Goal: Task Accomplishment & Management: Manage account settings

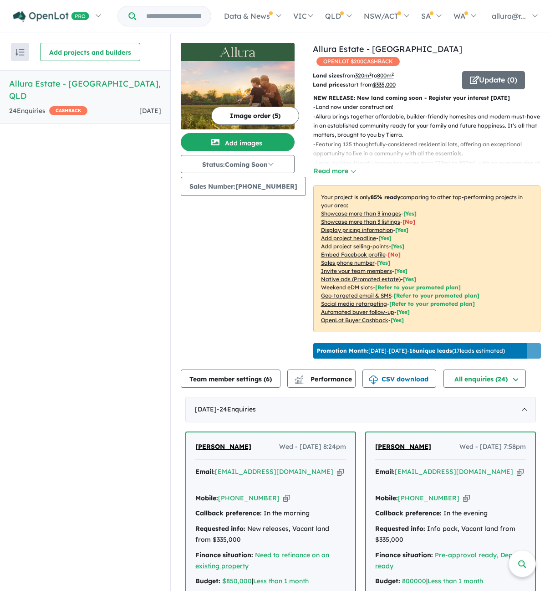
click at [28, 106] on div "24 Enquir ies ( 0 unread) CASHBACK" at bounding box center [48, 111] width 78 height 11
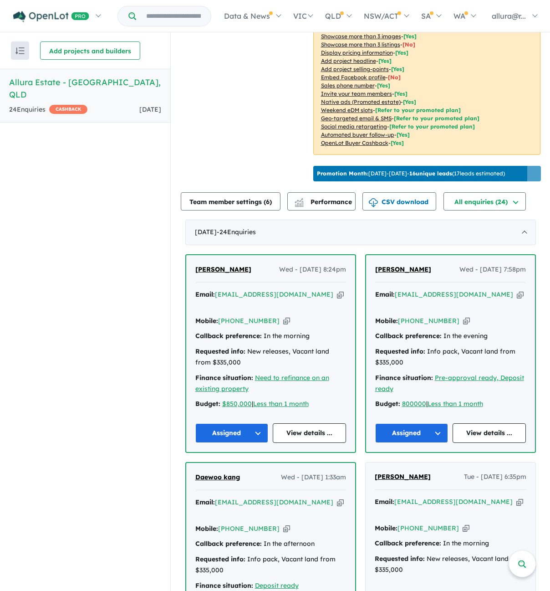
scroll to position [182, 0]
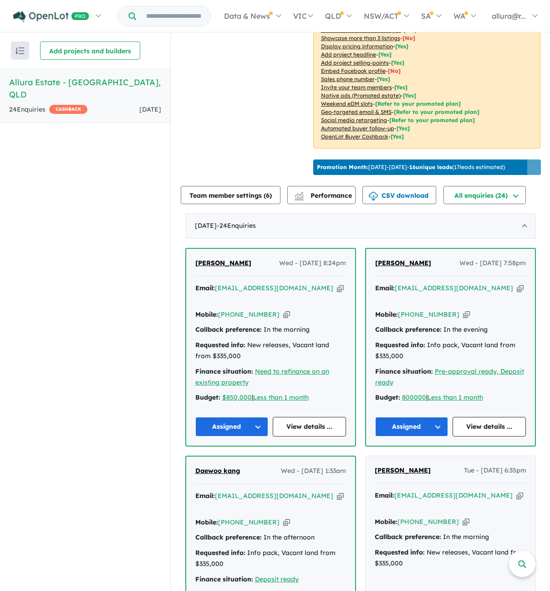
click at [238, 426] on button "Assigned" at bounding box center [231, 427] width 73 height 20
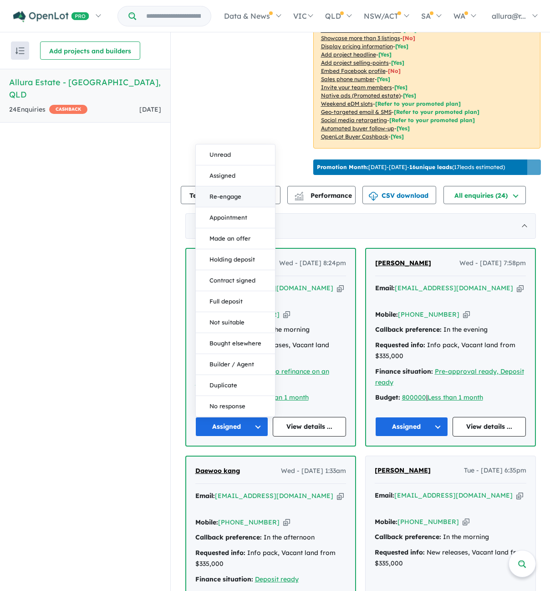
click at [228, 193] on button "Re-engage" at bounding box center [235, 196] width 79 height 21
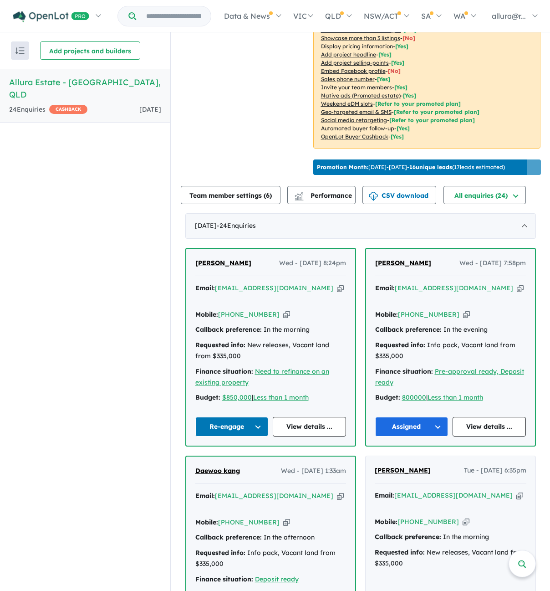
click at [419, 424] on button "Assigned" at bounding box center [411, 427] width 73 height 20
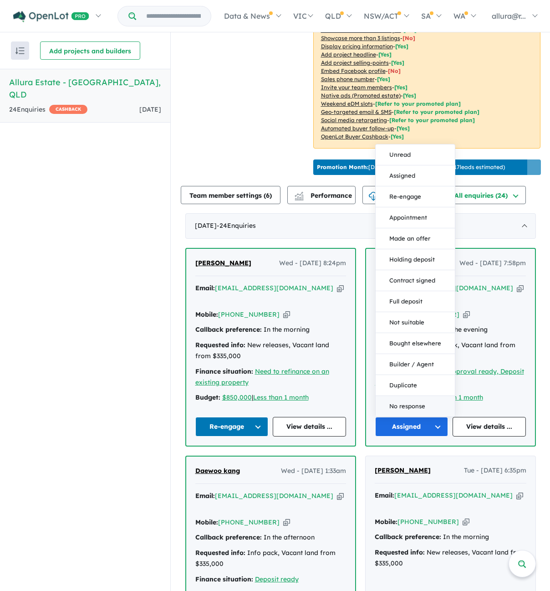
click at [408, 403] on button "No response" at bounding box center [415, 406] width 79 height 20
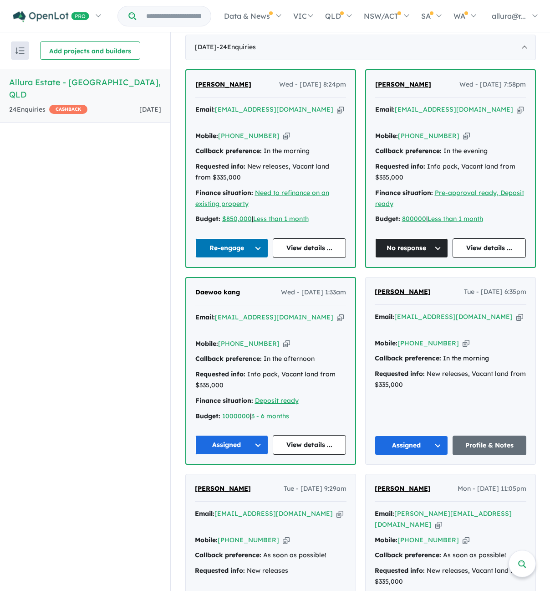
scroll to position [410, 0]
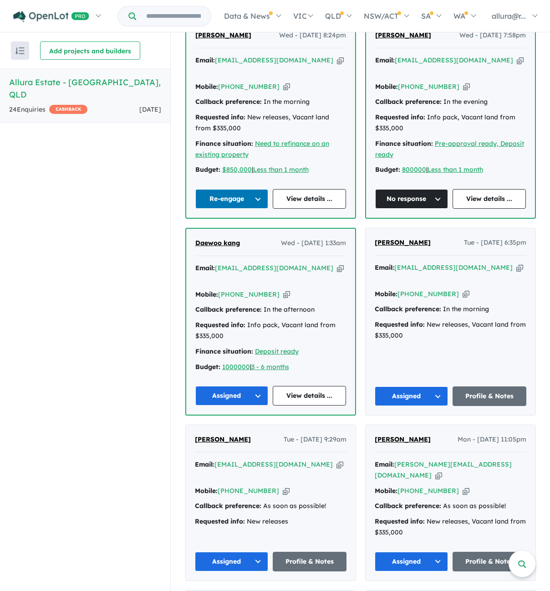
click at [227, 386] on button "Assigned" at bounding box center [231, 396] width 73 height 20
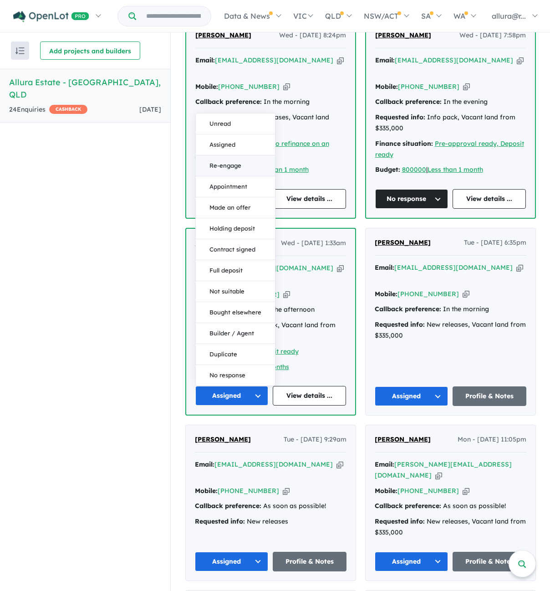
click at [241, 155] on button "Re-engage" at bounding box center [235, 165] width 79 height 21
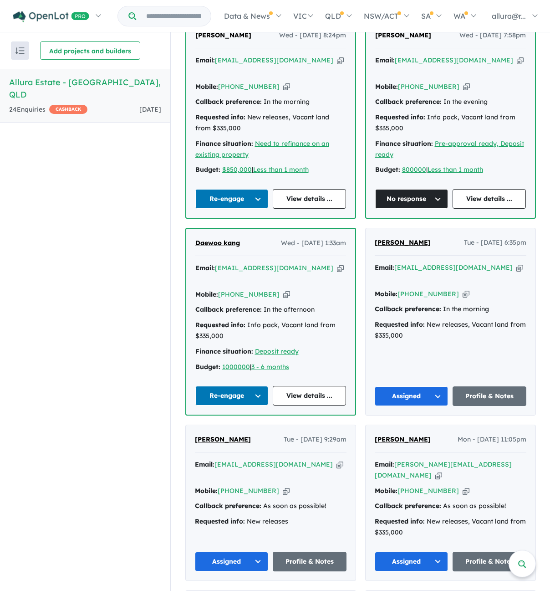
click at [409, 386] on button "Assigned" at bounding box center [412, 396] width 74 height 20
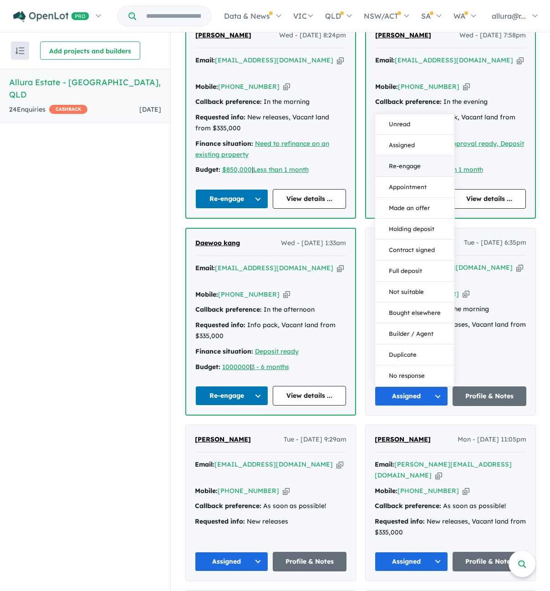
click at [407, 156] on button "Re-engage" at bounding box center [414, 166] width 79 height 21
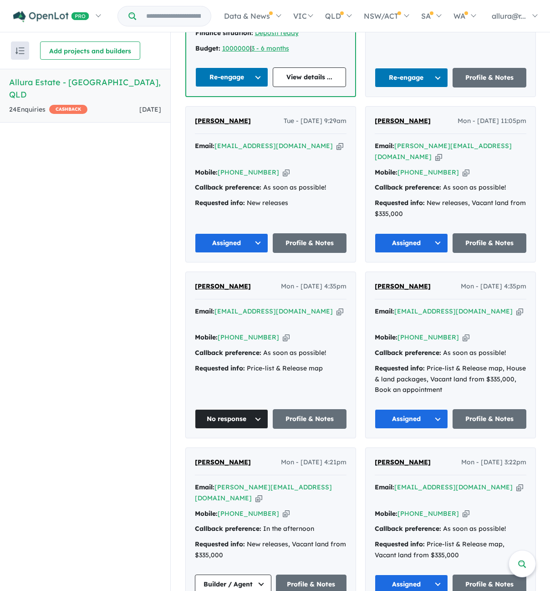
scroll to position [729, 0]
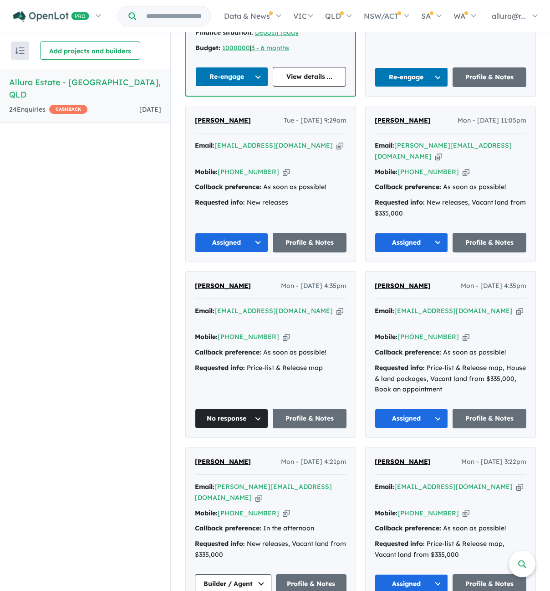
click at [222, 233] on button "Assigned" at bounding box center [232, 243] width 74 height 20
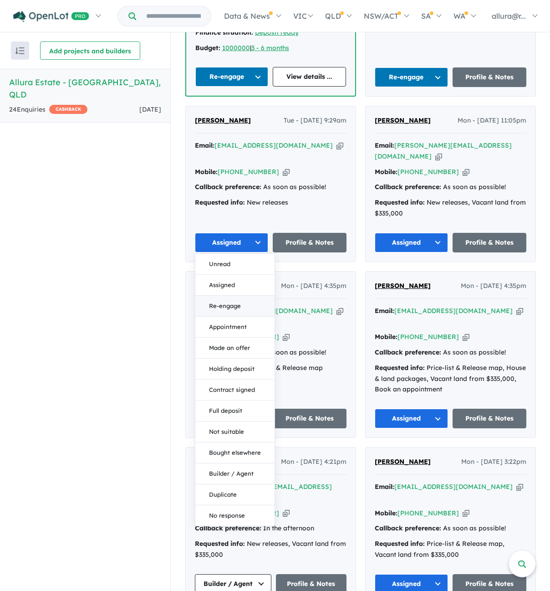
click at [233, 296] on button "Re-engage" at bounding box center [234, 306] width 79 height 21
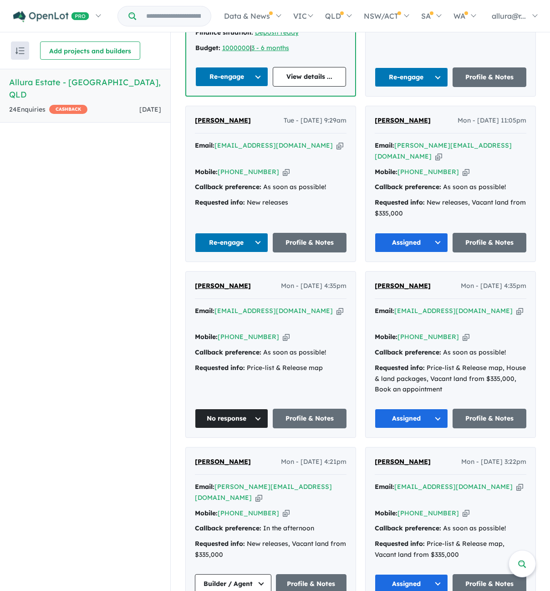
click at [408, 233] on button "Assigned" at bounding box center [412, 243] width 74 height 20
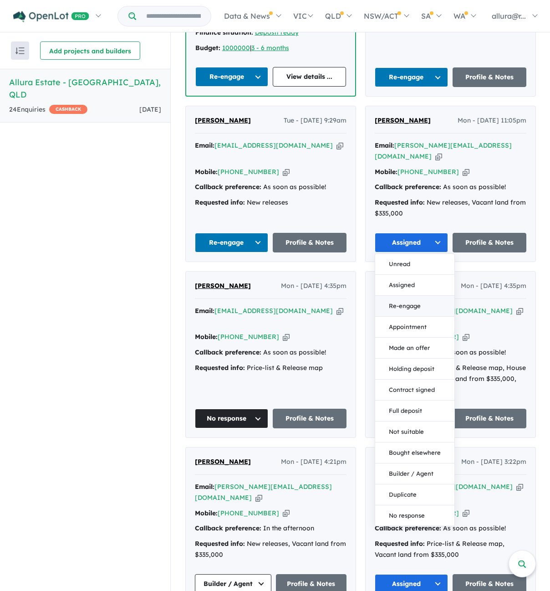
click at [423, 296] on button "Re-engage" at bounding box center [414, 306] width 79 height 21
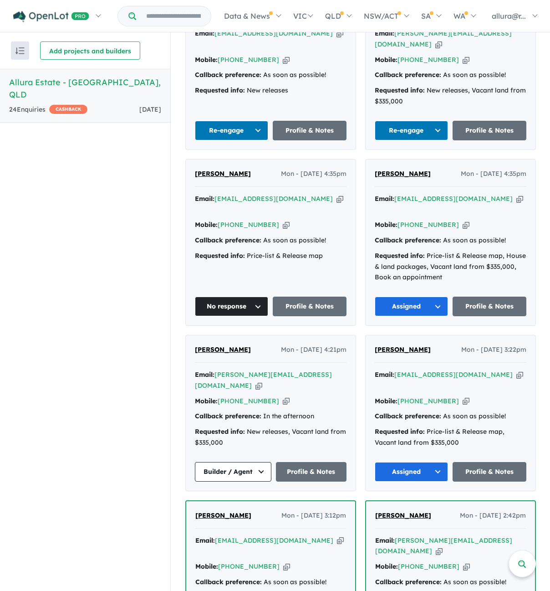
scroll to position [865, 0]
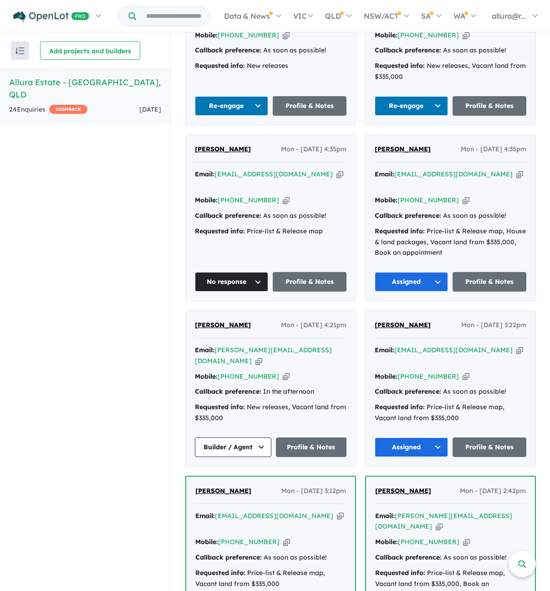
click at [409, 272] on button "Assigned" at bounding box center [412, 282] width 74 height 20
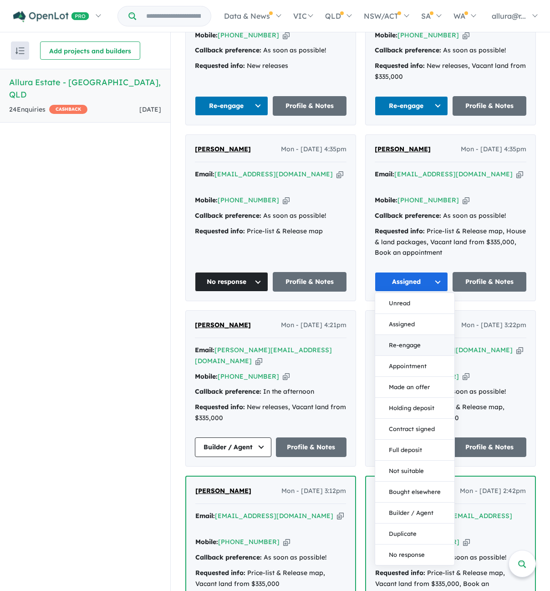
click at [417, 335] on button "Re-engage" at bounding box center [414, 345] width 79 height 21
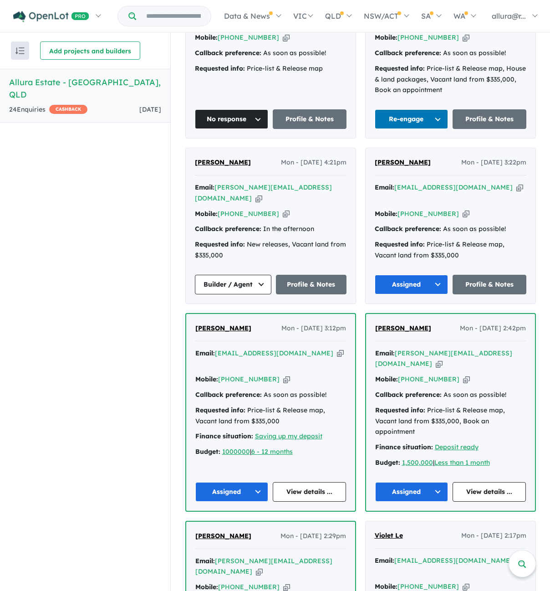
scroll to position [1047, 0]
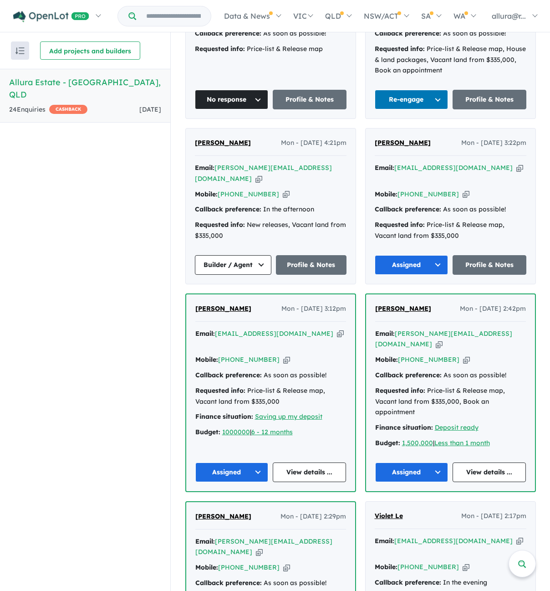
click at [400, 255] on button "Assigned" at bounding box center [412, 265] width 74 height 20
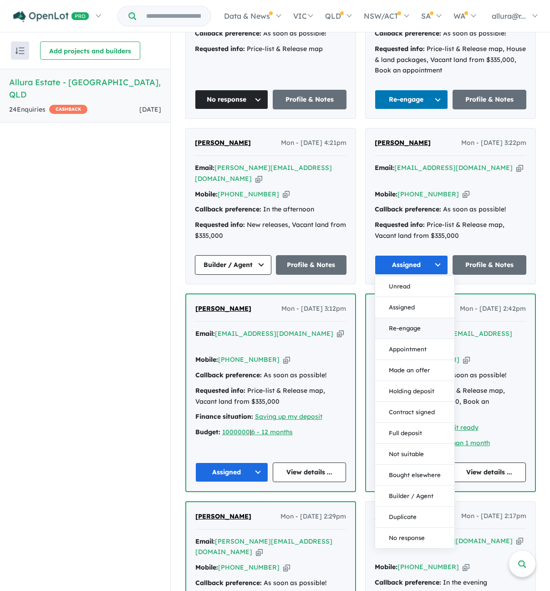
click at [420, 318] on button "Re-engage" at bounding box center [414, 328] width 79 height 21
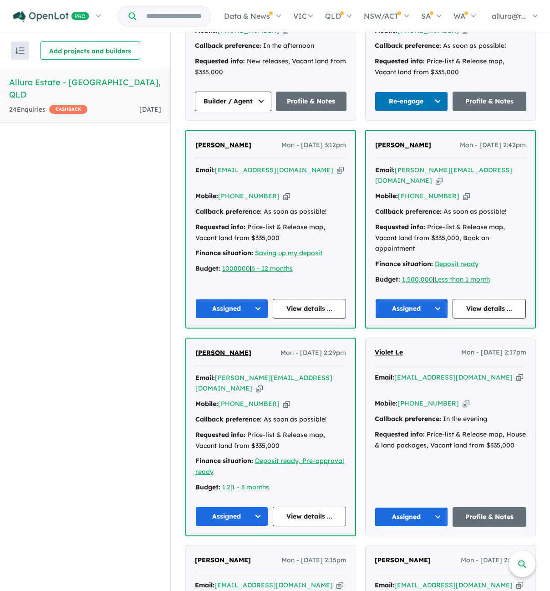
scroll to position [1230, 0]
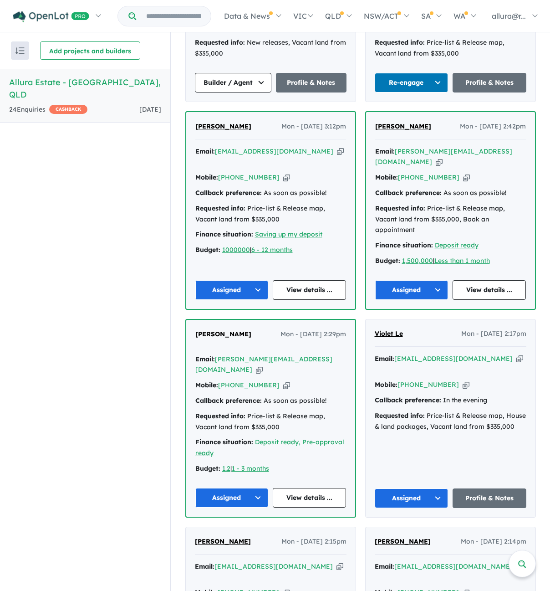
click at [416, 280] on button "Assigned" at bounding box center [411, 290] width 73 height 20
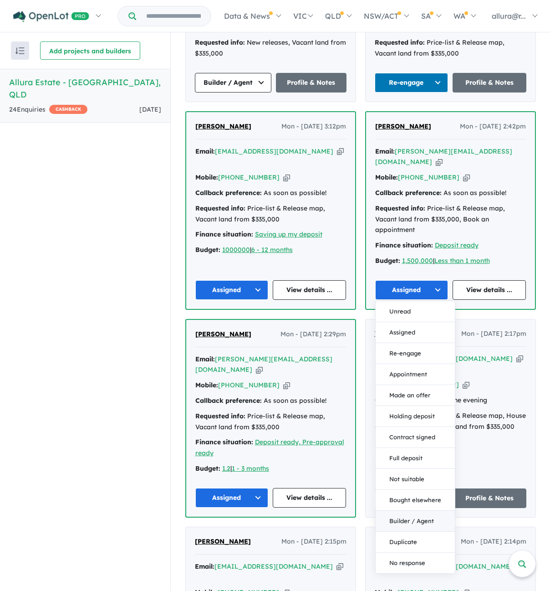
click at [429, 511] on button "Builder / Agent" at bounding box center [415, 521] width 79 height 21
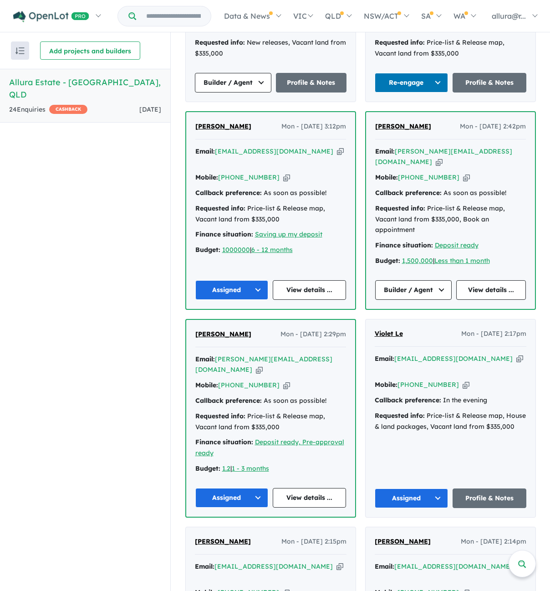
click at [222, 280] on button "Assigned" at bounding box center [231, 290] width 73 height 20
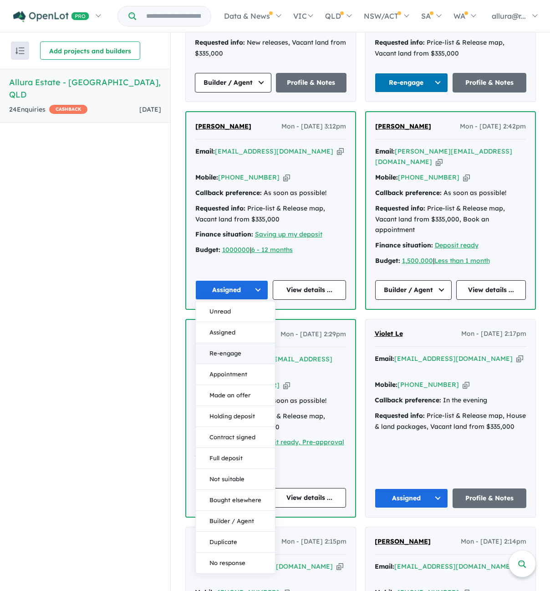
click at [231, 343] on button "Re-engage" at bounding box center [235, 353] width 79 height 21
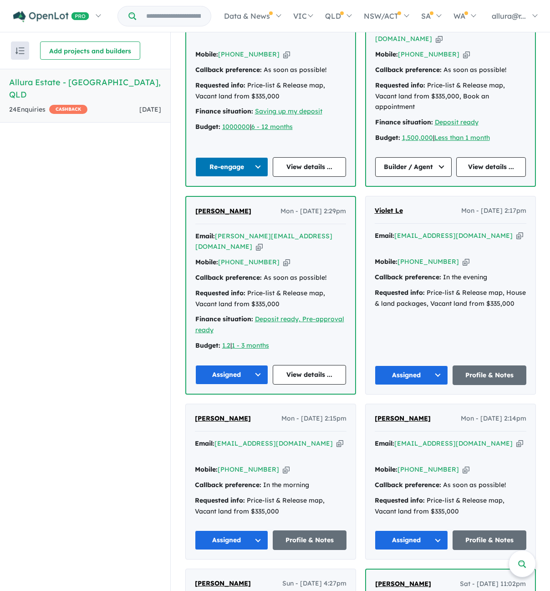
scroll to position [1366, 0]
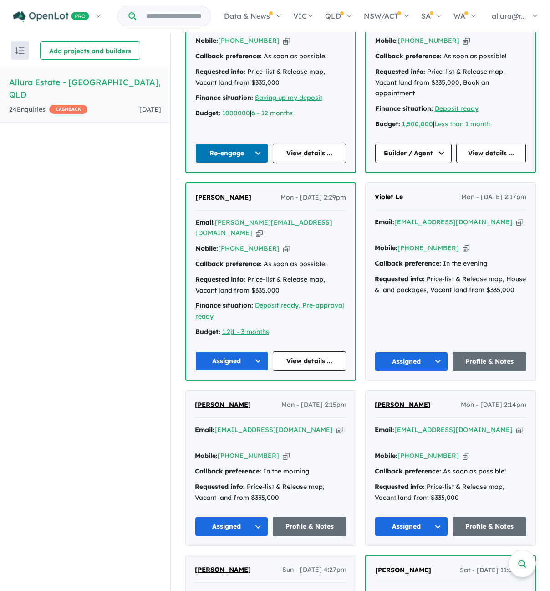
click at [228, 351] on button "Assigned" at bounding box center [231, 361] width 73 height 20
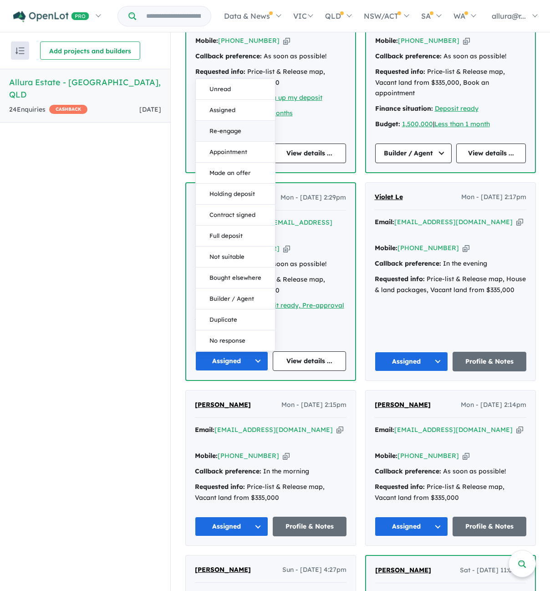
click at [239, 121] on button "Re-engage" at bounding box center [235, 131] width 79 height 21
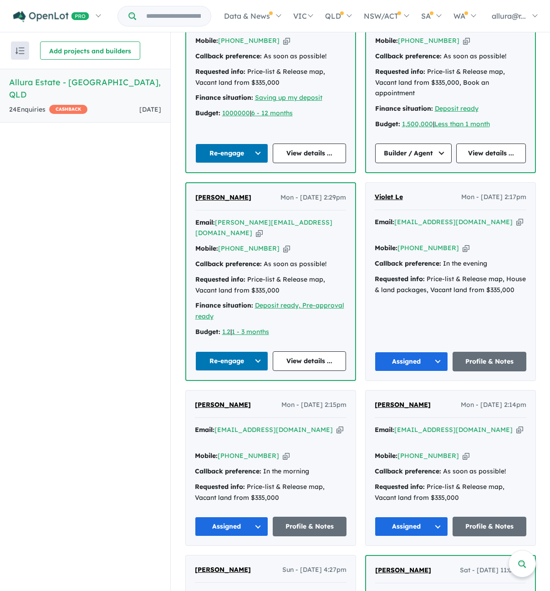
click at [404, 352] on button "Assigned" at bounding box center [412, 362] width 74 height 20
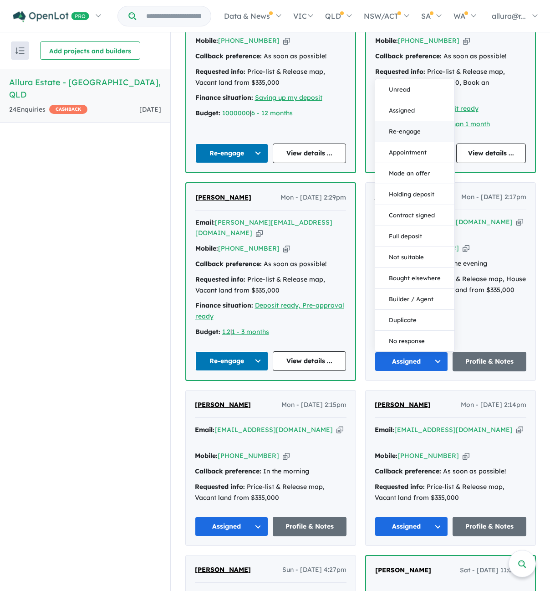
click at [424, 121] on button "Re-engage" at bounding box center [414, 131] width 79 height 21
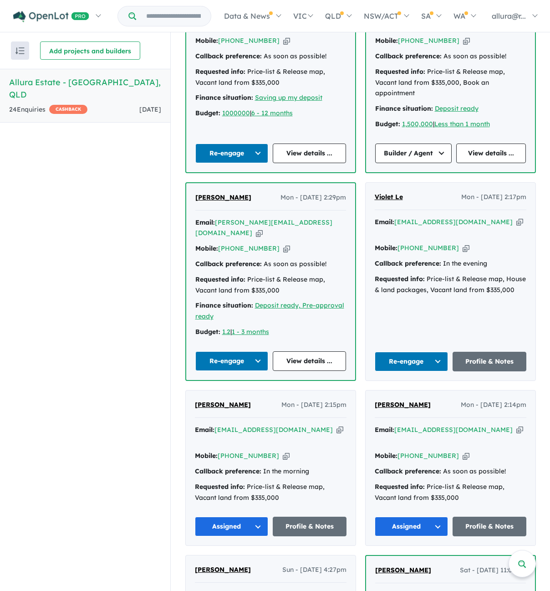
scroll to position [1548, 0]
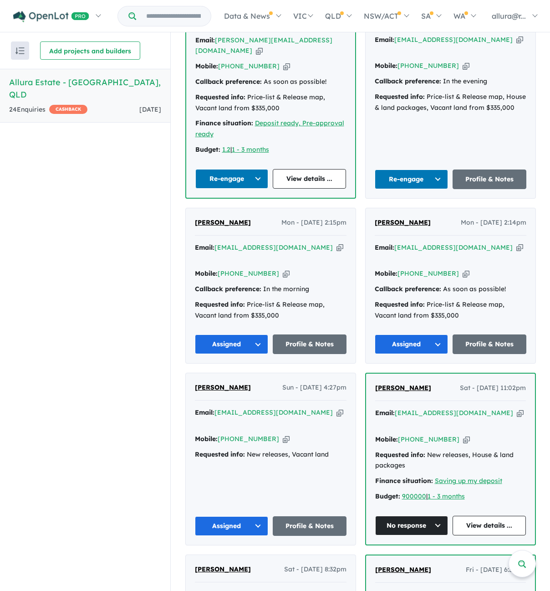
click at [409, 334] on button "Assigned" at bounding box center [412, 344] width 74 height 20
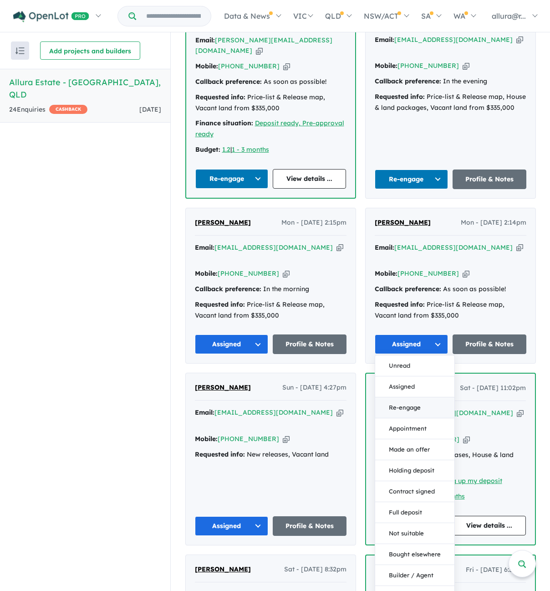
click at [407, 397] on button "Re-engage" at bounding box center [414, 407] width 79 height 21
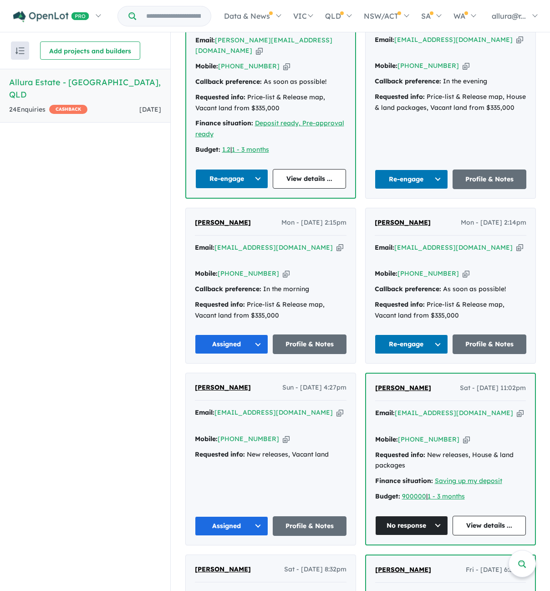
click at [217, 334] on button "Assigned" at bounding box center [232, 344] width 74 height 20
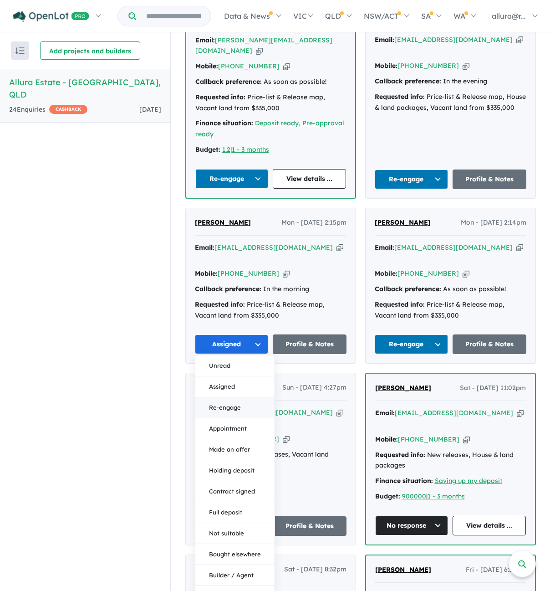
click at [239, 397] on button "Re-engage" at bounding box center [234, 407] width 79 height 21
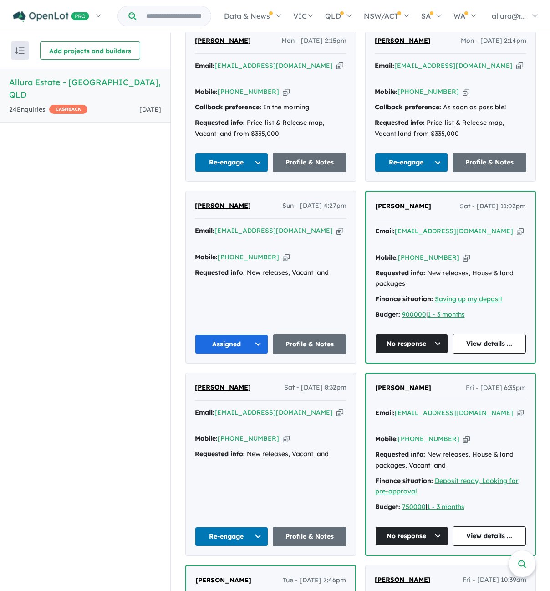
scroll to position [1731, 0]
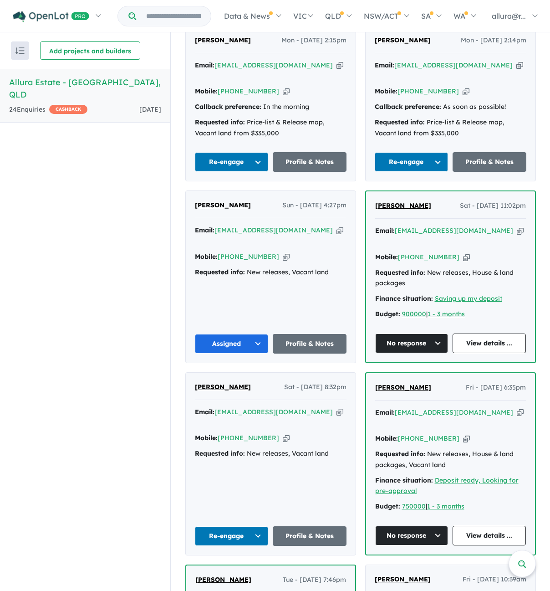
click at [234, 334] on button "Assigned" at bounding box center [232, 344] width 74 height 20
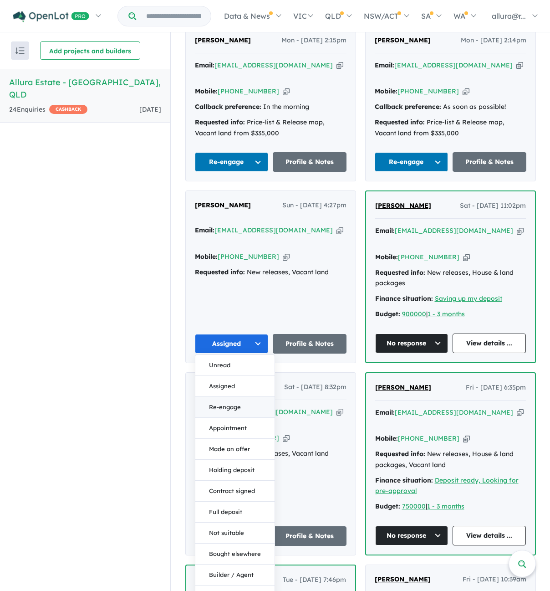
click at [251, 397] on button "Re-engage" at bounding box center [234, 407] width 79 height 21
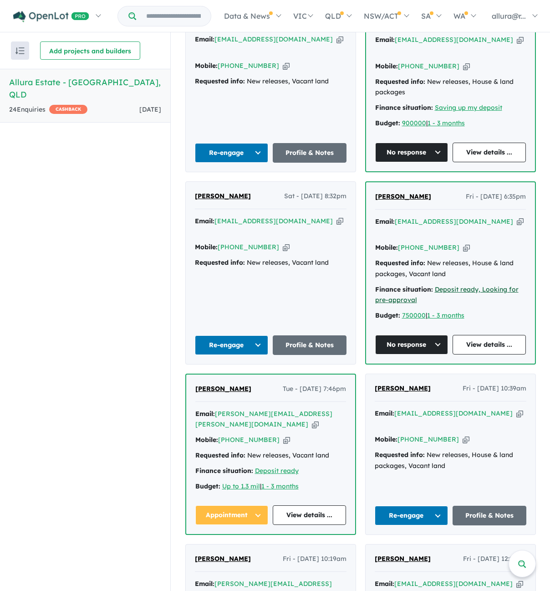
scroll to position [1923, 0]
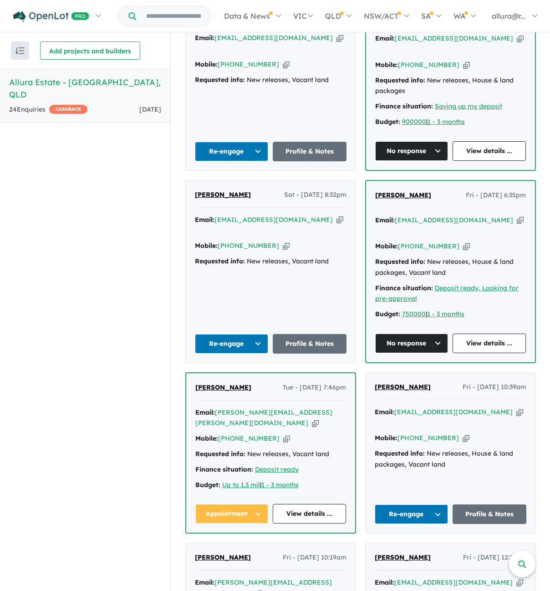
click at [409, 333] on button "No response" at bounding box center [411, 343] width 73 height 20
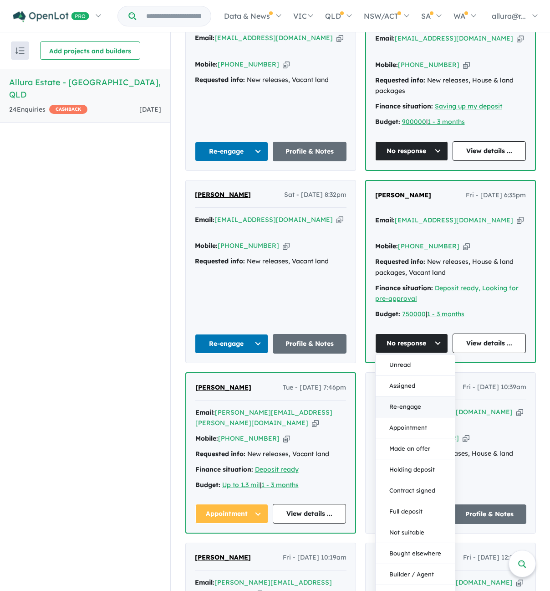
click at [414, 396] on button "Re-engage" at bounding box center [415, 406] width 79 height 21
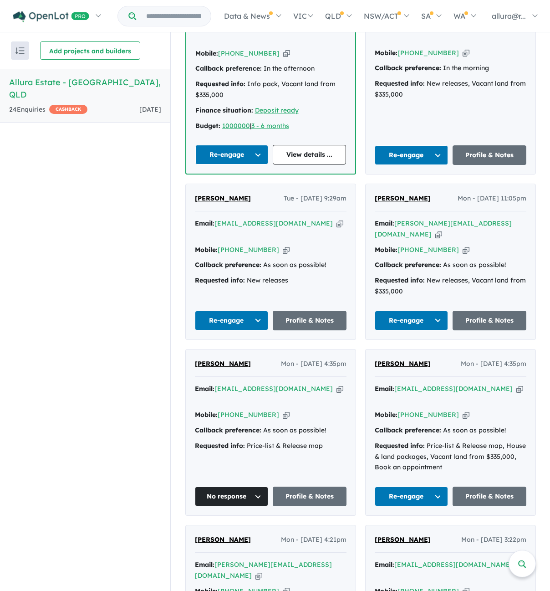
scroll to position [648, 0]
